Goal: Task Accomplishment & Management: Manage account settings

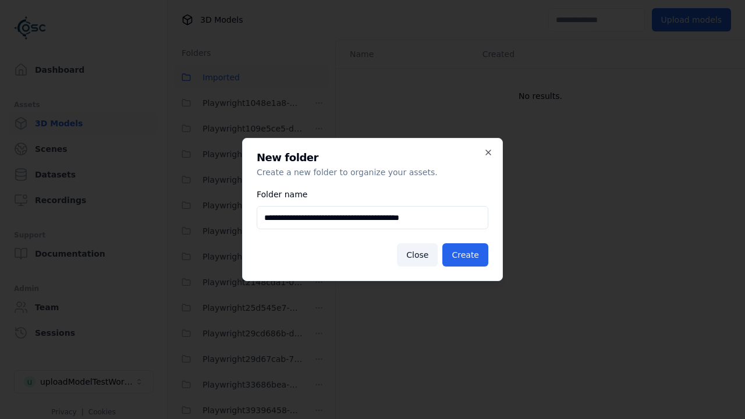
scroll to position [1639, 0]
type input "**********"
click at [467, 255] on button "Create" at bounding box center [465, 254] width 46 height 23
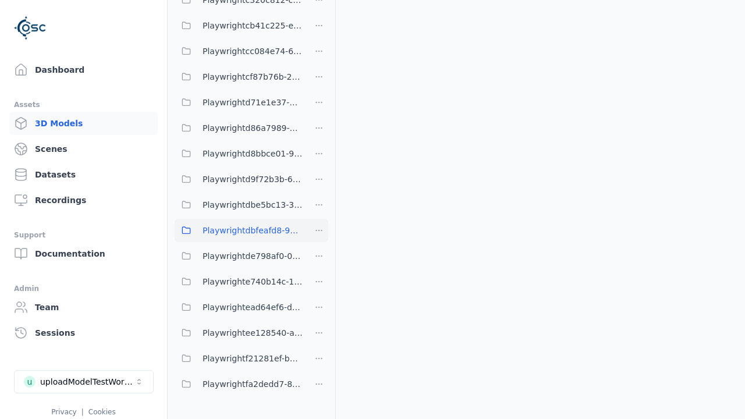
click at [238, 230] on span "Playwrightdbfeafd8-9ec6-4ec8-a247-b91e2c8d76e2" at bounding box center [252, 230] width 100 height 14
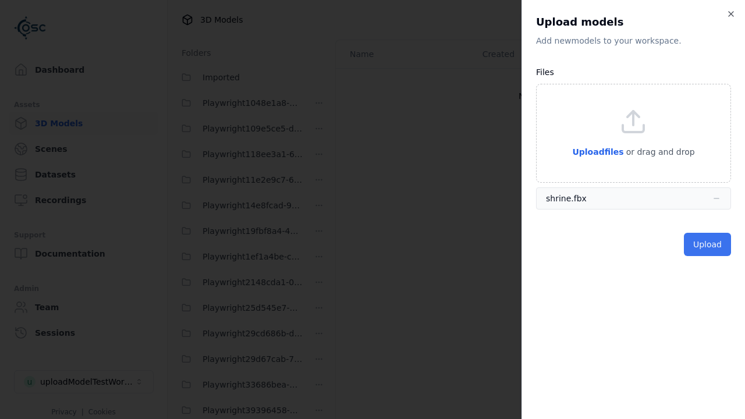
click at [709, 244] on button "Upload" at bounding box center [707, 244] width 47 height 23
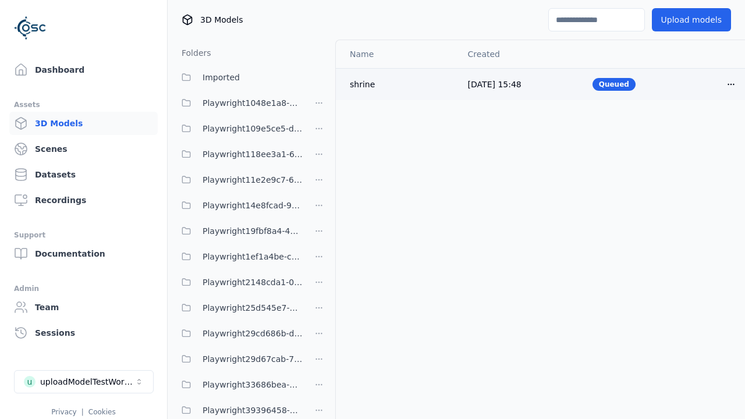
click at [731, 84] on html "Support Dashboard Assets 3D Models Scenes Datasets Recordings Support Documenta…" at bounding box center [372, 209] width 745 height 419
click at [705, 129] on div "Delete" at bounding box center [705, 129] width 69 height 19
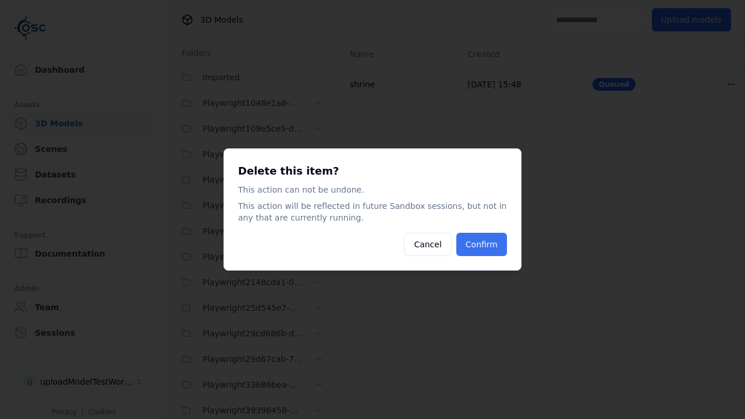
click at [483, 244] on button "Confirm" at bounding box center [481, 244] width 51 height 23
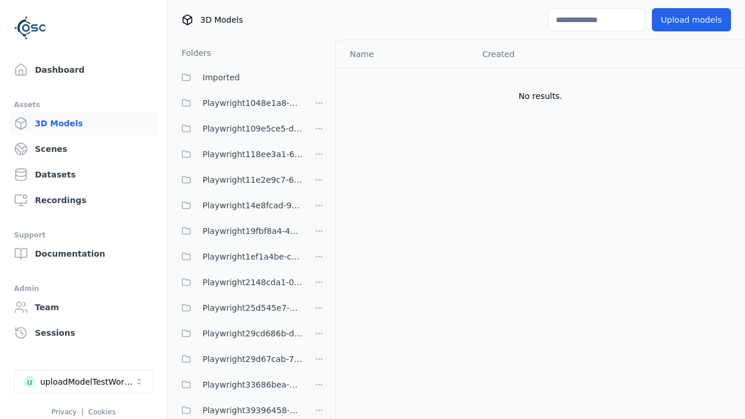
click at [319, 209] on html "Support Dashboard Assets 3D Models Scenes Datasets Recordings Support Documenta…" at bounding box center [372, 209] width 745 height 419
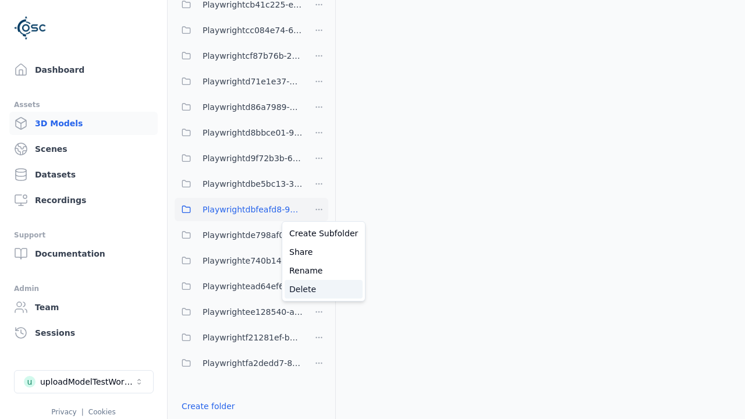
click at [319, 289] on div "Delete" at bounding box center [323, 289] width 78 height 19
